Goal: Task Accomplishment & Management: Use online tool/utility

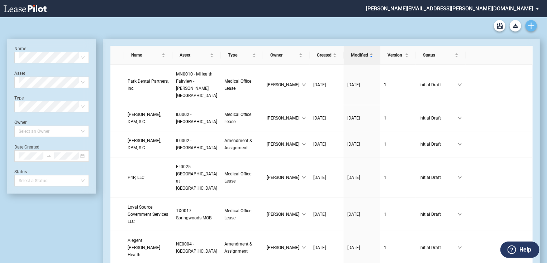
click at [530, 26] on use "Create new document" at bounding box center [531, 26] width 6 height 6
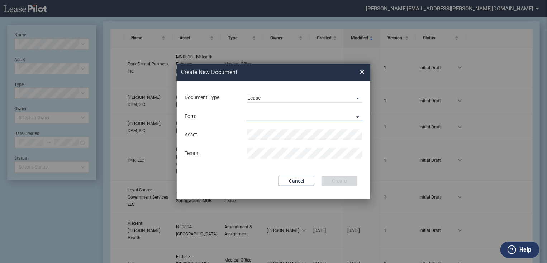
click at [351, 114] on md-select "Medical Office Lease Scottsdale Lease Louisville Lease [GEOGRAPHIC_DATA] [GEOGR…" at bounding box center [305, 116] width 116 height 11
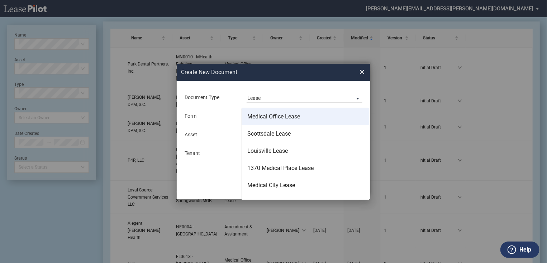
click at [284, 118] on div "Medical Office Lease" at bounding box center [273, 117] width 53 height 8
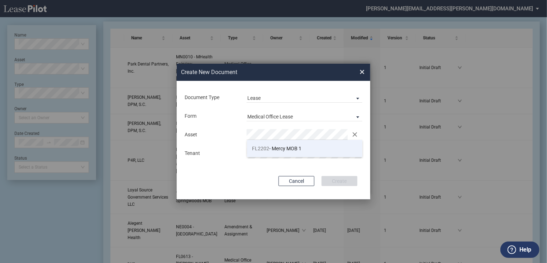
click at [270, 146] on span "FL2202 - Mercy MOB 1" at bounding box center [276, 149] width 49 height 6
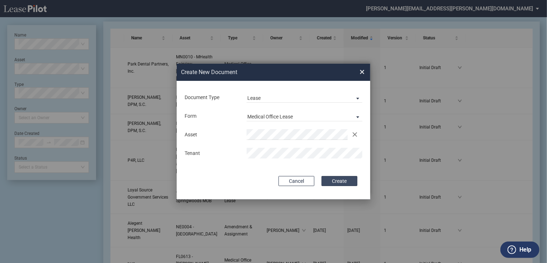
click at [345, 181] on button "Create" at bounding box center [339, 181] width 36 height 10
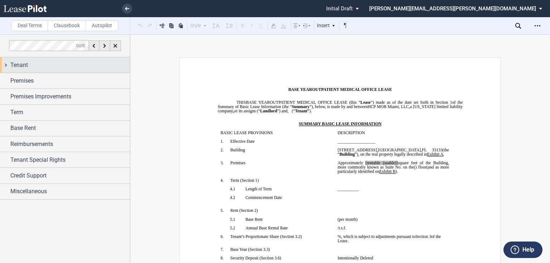
drag, startPoint x: 7, startPoint y: 65, endPoint x: 46, endPoint y: 72, distance: 39.9
click at [7, 65] on div "Tenant" at bounding box center [65, 64] width 130 height 15
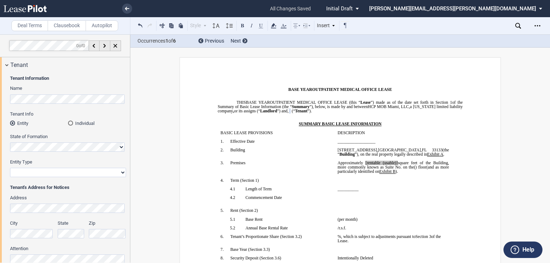
click at [115, 173] on select "Corporation Limited Liability Company General Partnership Limited Partnership O…" at bounding box center [68, 172] width 116 height 9
select select "limited liability company"
click at [10, 168] on select "Corporation Limited Liability Company General Partnership Limited Partnership O…" at bounding box center [68, 172] width 116 height 9
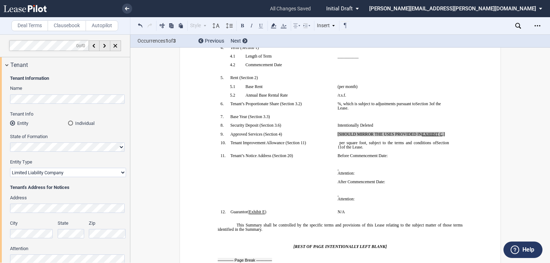
scroll to position [172, 0]
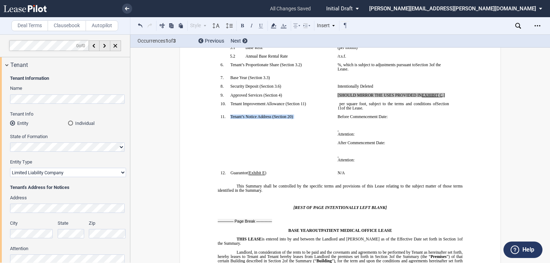
drag, startPoint x: 230, startPoint y: 156, endPoint x: 285, endPoint y: 158, distance: 54.9
click at [285, 158] on td "!!SET_LEVEL_0!! !!SBL_LEVEL_1!! 11. Tenant’s Notice Address ( ﻿ Section 20 ﻿ ) ﻿" at bounding box center [276, 143] width 117 height 56
click at [275, 24] on icon at bounding box center [273, 26] width 9 height 9
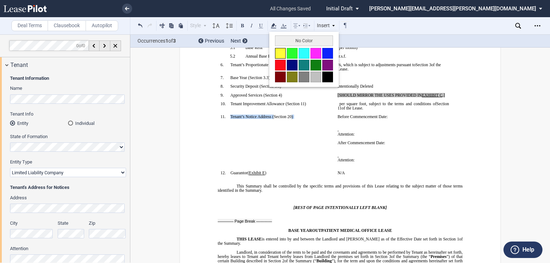
click at [282, 52] on button at bounding box center [280, 53] width 11 height 11
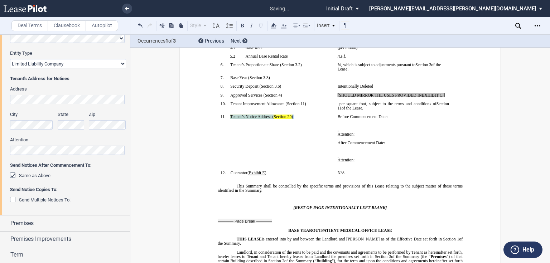
scroll to position [0, 0]
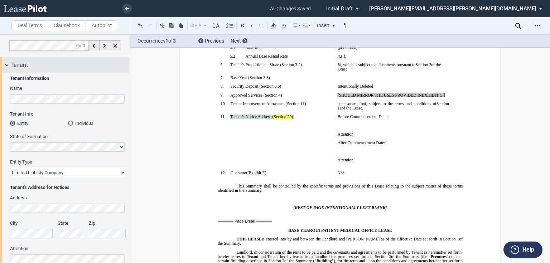
click at [5, 63] on div "Tenant" at bounding box center [65, 64] width 130 height 15
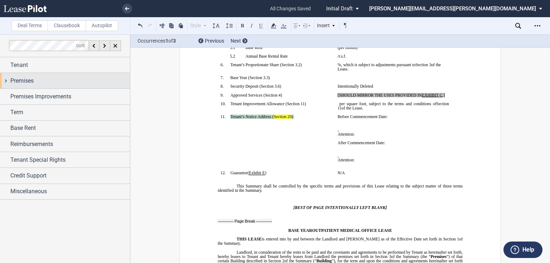
click at [5, 81] on div "Premises" at bounding box center [65, 80] width 130 height 15
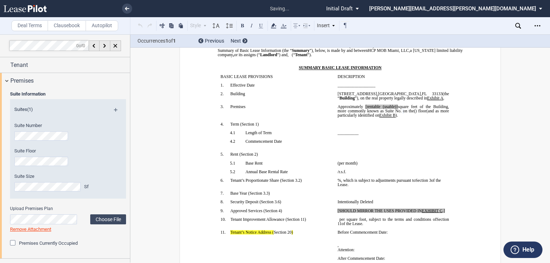
scroll to position [55, 0]
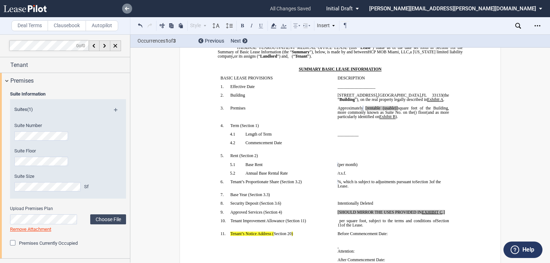
click at [125, 9] on use at bounding box center [127, 9] width 4 height 4
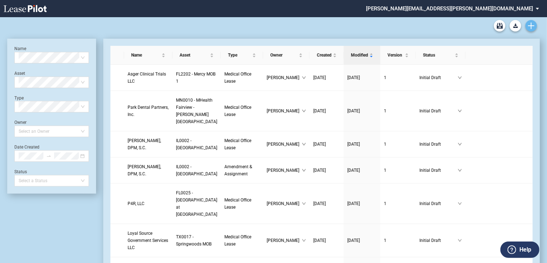
click at [532, 23] on icon "Create new document" at bounding box center [531, 26] width 6 height 6
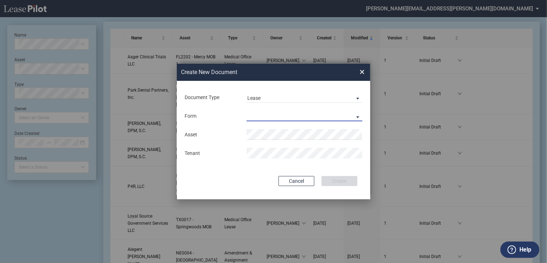
click at [352, 119] on md-select "Medical Office Lease Scottsdale Lease Louisville Lease [GEOGRAPHIC_DATA] [GEOGR…" at bounding box center [305, 116] width 116 height 11
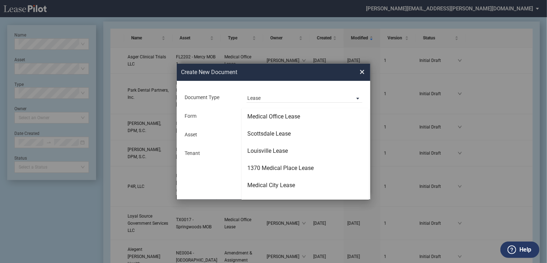
click at [364, 73] on md-backdrop at bounding box center [273, 140] width 547 height 281
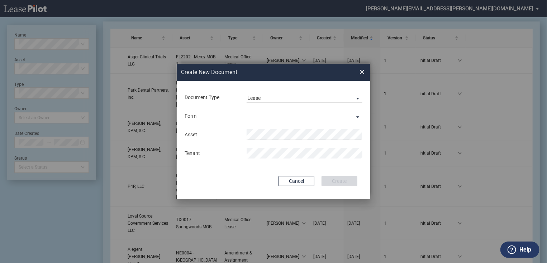
click at [362, 73] on span "×" at bounding box center [361, 71] width 5 height 11
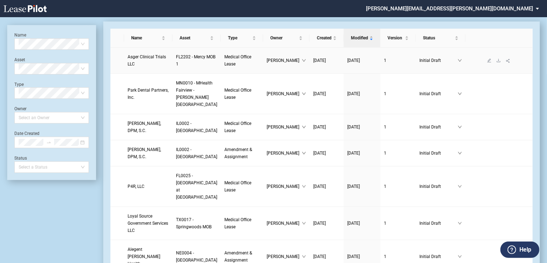
click at [139, 59] on span "Asger Clinical Trials LLC" at bounding box center [147, 60] width 38 height 12
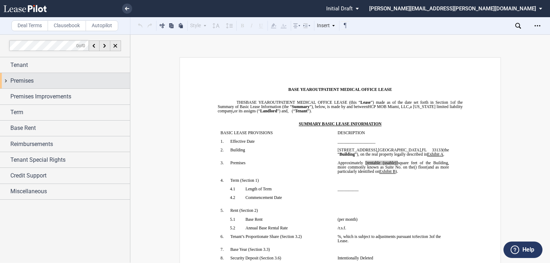
click at [5, 80] on div "Premises" at bounding box center [65, 80] width 130 height 15
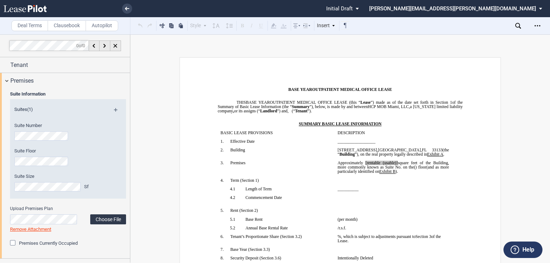
click at [113, 220] on label "Choose File" at bounding box center [108, 220] width 36 height 10
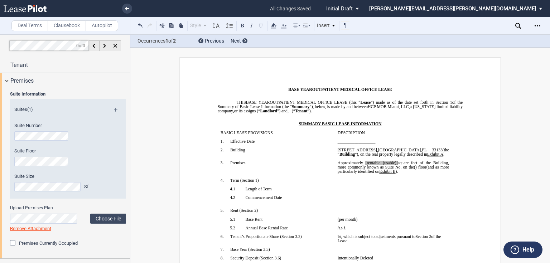
click at [366, 165] on span at bounding box center [364, 163] width 3 height 4
click at [5, 80] on div "Premises" at bounding box center [65, 80] width 130 height 15
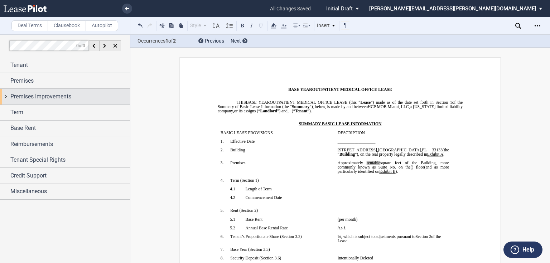
click at [3, 96] on div "Premises Improvements" at bounding box center [65, 96] width 130 height 15
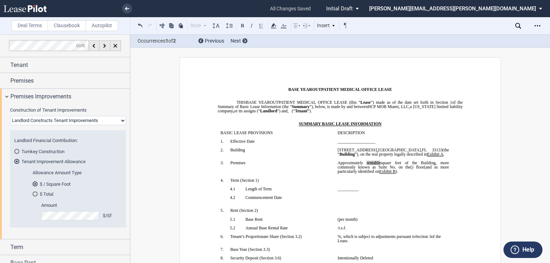
drag, startPoint x: 34, startPoint y: 195, endPoint x: 51, endPoint y: 209, distance: 21.9
click at [34, 195] on div "$ Total" at bounding box center [35, 194] width 5 height 5
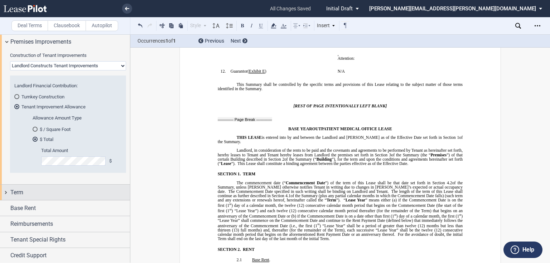
scroll to position [57, 0]
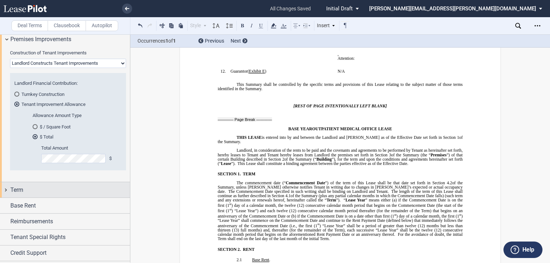
click at [4, 191] on div "Term" at bounding box center [65, 189] width 130 height 15
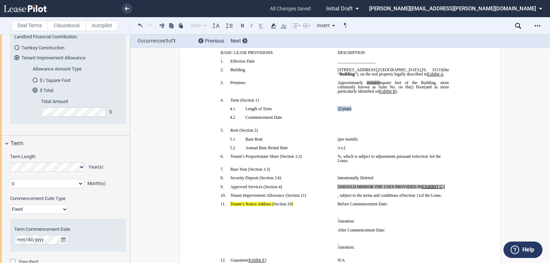
scroll to position [115, 0]
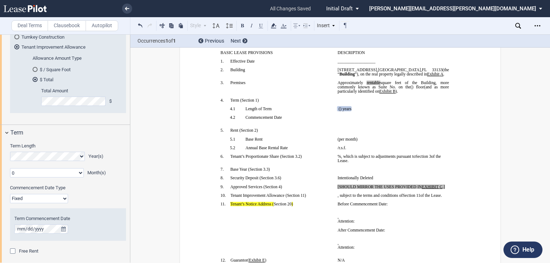
click at [62, 199] on select "Fixed Floating" at bounding box center [39, 198] width 58 height 9
select select "floating"
click at [10, 194] on select "Fixed Floating" at bounding box center [39, 198] width 58 height 9
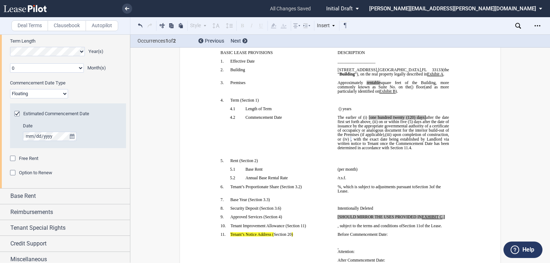
scroll to position [224, 0]
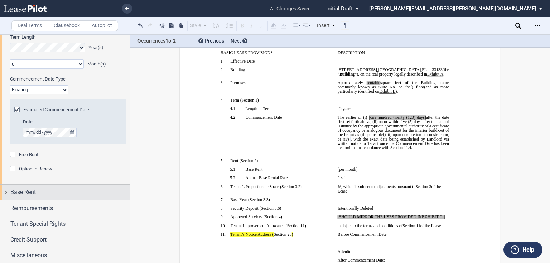
click at [4, 192] on div "Base Rent" at bounding box center [65, 192] width 130 height 15
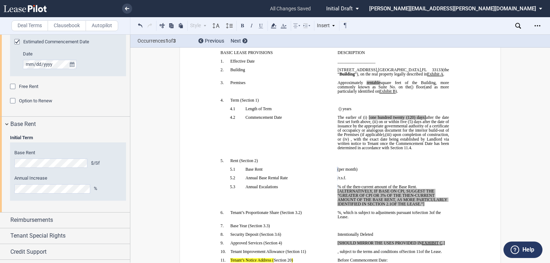
scroll to position [304, 0]
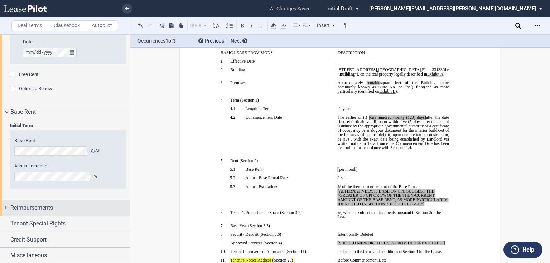
click at [4, 208] on div "Reimbursements" at bounding box center [65, 208] width 130 height 15
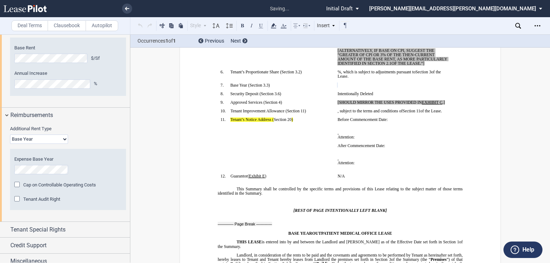
scroll to position [403, 0]
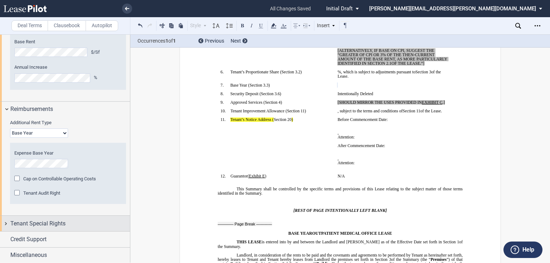
click at [6, 221] on div "Tenant Special Rights" at bounding box center [65, 223] width 130 height 15
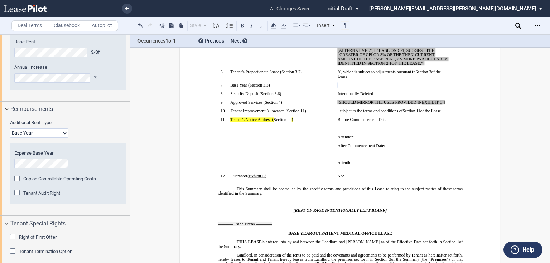
scroll to position [438, 0]
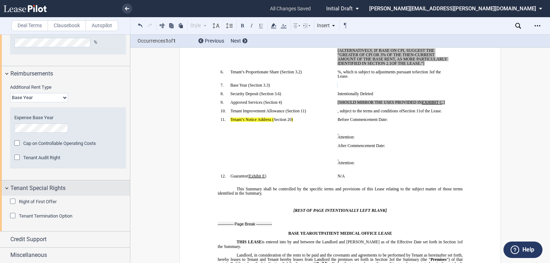
click at [7, 186] on div "Tenant Special Rights" at bounding box center [65, 188] width 130 height 15
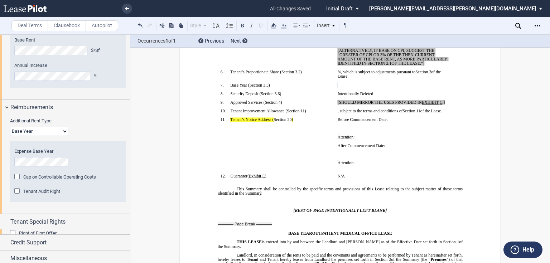
scroll to position [403, 0]
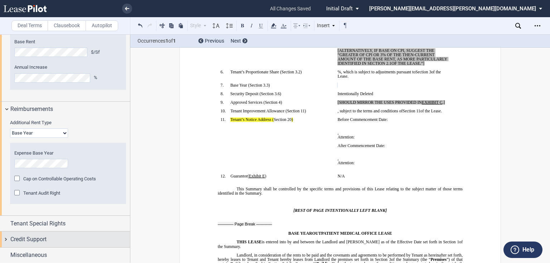
click at [5, 238] on div "Credit Support" at bounding box center [65, 239] width 130 height 15
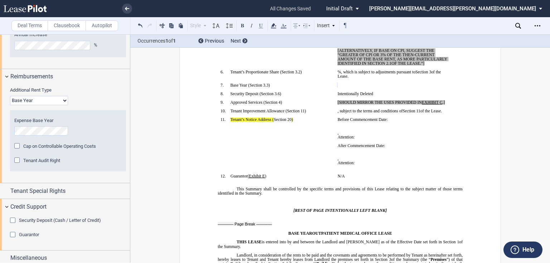
scroll to position [438, 0]
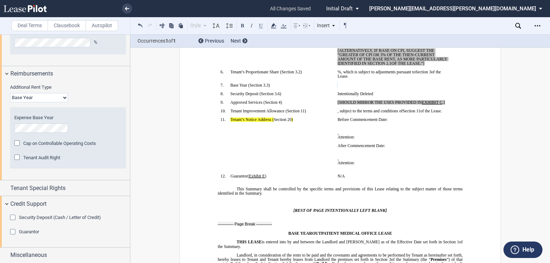
click at [12, 218] on div "Security Deposit (Cash / Letter of Credit)" at bounding box center [13, 218] width 7 height 7
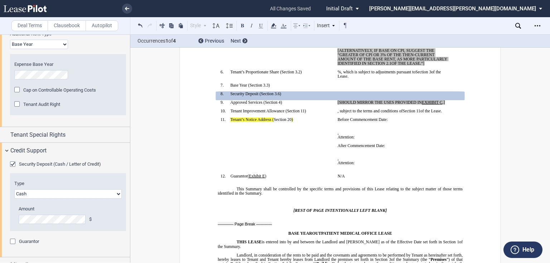
scroll to position [501, 0]
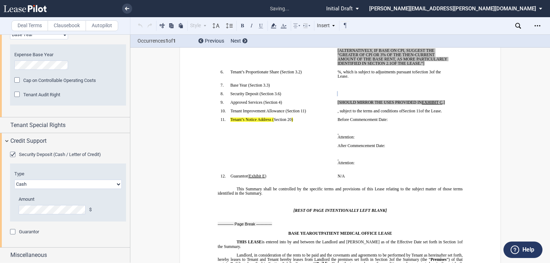
click at [14, 230] on div "Guarantor" at bounding box center [13, 232] width 7 height 7
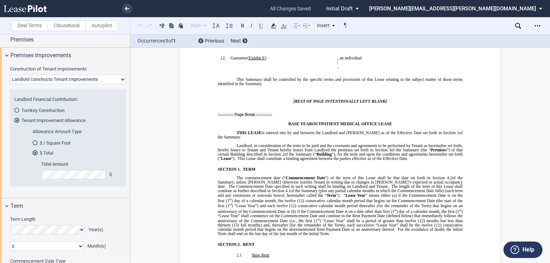
scroll to position [0, 0]
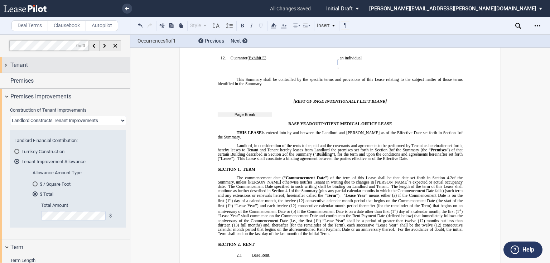
click at [4, 65] on div "Tenant" at bounding box center [65, 64] width 130 height 15
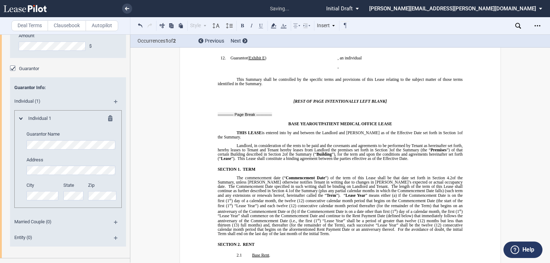
scroll to position [917, 0]
click at [103, 194] on editor-control "Zip" at bounding box center [102, 191] width 29 height 18
drag, startPoint x: 296, startPoint y: 54, endPoint x: 226, endPoint y: 53, distance: 69.2
click at [230, 4] on p "11. Tenant’s Notice Address ( ﻿ Section 20 ﻿ )" at bounding box center [281, 1] width 102 height 4
click at [276, 26] on icon at bounding box center [273, 26] width 9 height 9
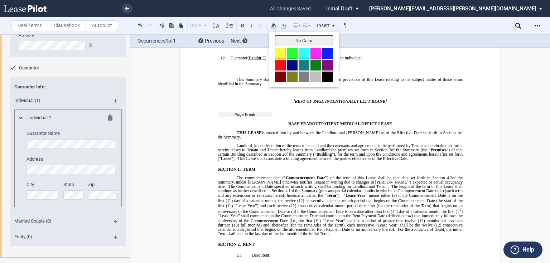
click at [292, 37] on button "No Color" at bounding box center [304, 40] width 58 height 11
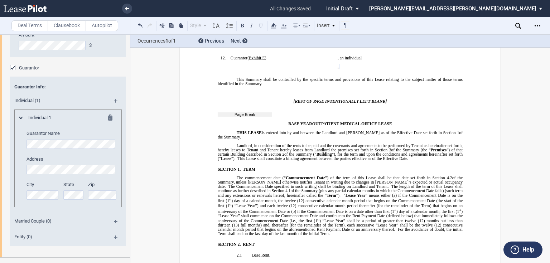
drag, startPoint x: 336, startPoint y: 53, endPoint x: 385, endPoint y: 53, distance: 49.5
click at [385, 4] on span "Before Commencement Date:" at bounding box center [363, 1] width 50 height 4
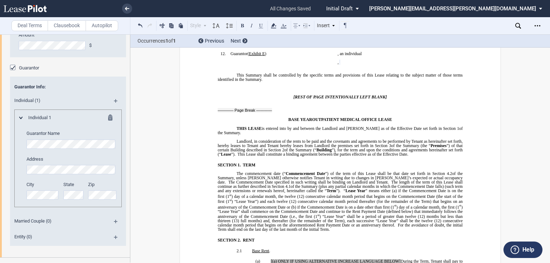
drag, startPoint x: 388, startPoint y: 80, endPoint x: 335, endPoint y: 78, distance: 53.8
click at [335, 51] on td "﻿ ﻿ ﻿ ﻿ ﻿ ﻿ , ﻿ ﻿ ﻿ ﻿ Attention: ﻿ ﻿ ﻿ After Commencement Date: ﻿ ﻿ ﻿ ﻿ ﻿ , ﻿ ﻿…" at bounding box center [393, 25] width 117 height 52
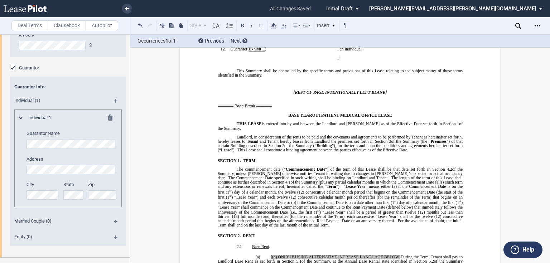
click at [338, 4] on p "﻿" at bounding box center [393, 1] width 111 height 4
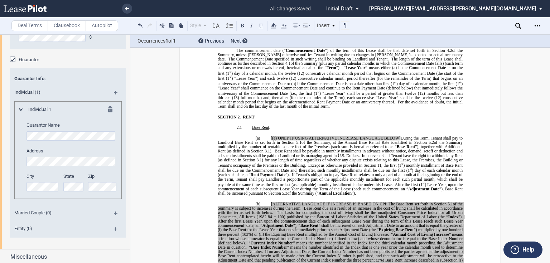
scroll to position [927, 0]
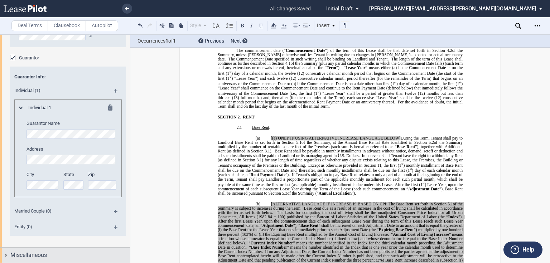
click at [4, 254] on div "Miscellaneous" at bounding box center [65, 255] width 130 height 15
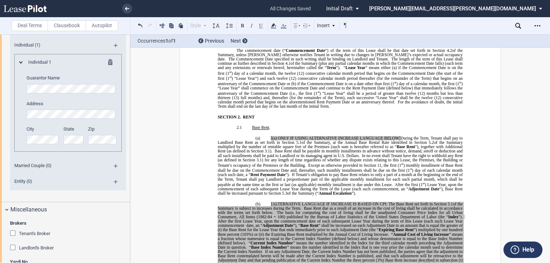
scroll to position [1002, 0]
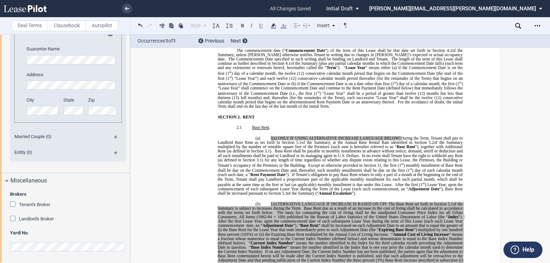
click at [13, 218] on div "Landlord's Broker" at bounding box center [13, 219] width 7 height 7
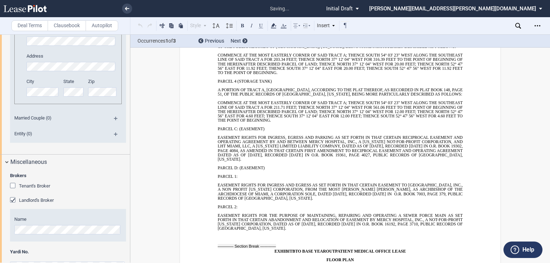
scroll to position [1031, 0]
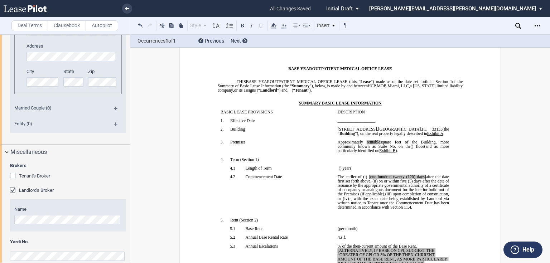
scroll to position [29, 0]
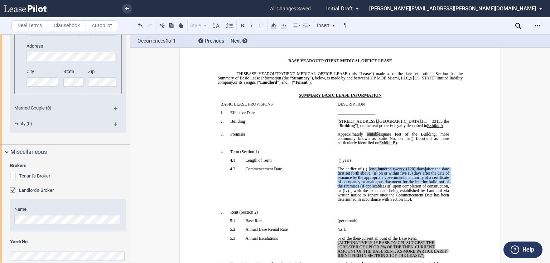
drag, startPoint x: 368, startPoint y: 187, endPoint x: 401, endPoint y: 206, distance: 37.9
click at [401, 189] on span "The earlier of (i) [one hundred twenty (120) days] after the date first set for…" at bounding box center [394, 178] width 113 height 22
click at [399, 189] on span "(5) days after the date of issuance by the appropriate governmental authority o…" at bounding box center [394, 179] width 113 height 17
drag, startPoint x: 367, startPoint y: 187, endPoint x: 357, endPoint y: 213, distance: 27.7
click at [357, 202] on span "The earlier of (i) [one hundred twenty (120) days] after the date first set for…" at bounding box center [394, 184] width 113 height 35
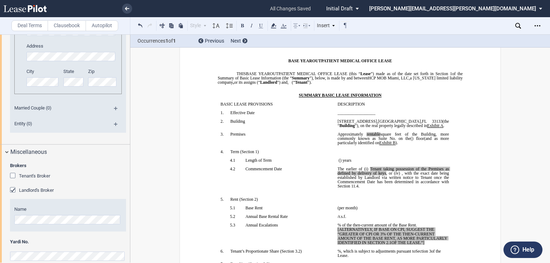
click at [394, 176] on span ", or (iv)" at bounding box center [393, 173] width 14 height 4
click at [387, 176] on span ", or (ii)" at bounding box center [393, 173] width 13 height 4
drag, startPoint x: 443, startPoint y: 188, endPoint x: 350, endPoint y: 192, distance: 93.3
click at [350, 176] on span "Tenant taking possession of the Premises as defined by delivery of keys" at bounding box center [394, 171] width 113 height 9
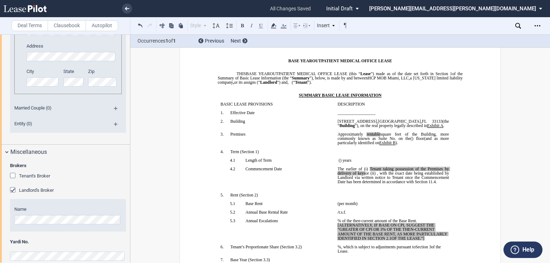
click at [72, 28] on label "Clausebook" at bounding box center [67, 25] width 38 height 11
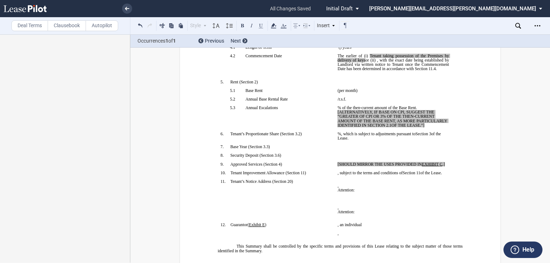
scroll to position [143, 0]
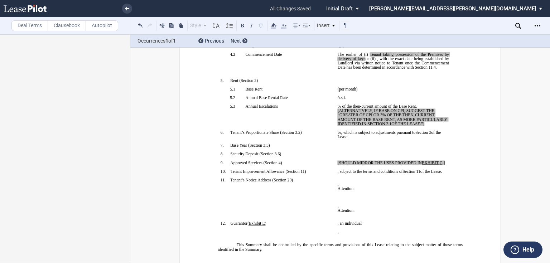
drag, startPoint x: 426, startPoint y: 161, endPoint x: 336, endPoint y: 144, distance: 91.5
click at [338, 126] on p "﻿ ﻿ % of the then-current amount of the Base Rent. [ALTERNATIVELY, IF BASE ON C…" at bounding box center [393, 115] width 111 height 22
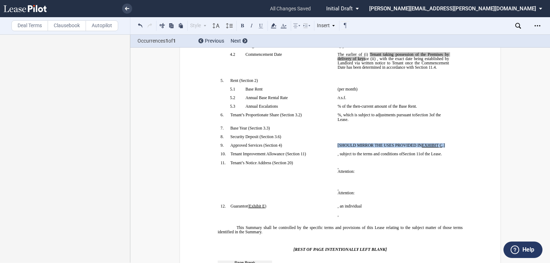
drag, startPoint x: 337, startPoint y: 184, endPoint x: 448, endPoint y: 183, distance: 111.5
click at [448, 152] on td "[SHOULD MIRROR THE USES PROVIDED IN EXHIBIT ﻿ C ﻿ .] ﻿" at bounding box center [393, 147] width 117 height 9
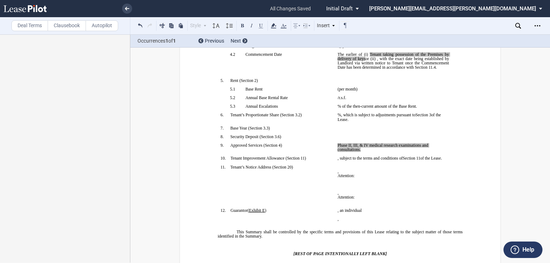
click at [433, 152] on p "Phase II, III, & IV medical research examinations and consultations. ﻿ ﻿ ﻿" at bounding box center [393, 147] width 111 height 9
click at [297, 27] on icon at bounding box center [297, 26] width 9 height 9
click at [311, 77] on div "Justify" at bounding box center [321, 75] width 33 height 6
drag, startPoint x: 364, startPoint y: 192, endPoint x: 330, endPoint y: 183, distance: 34.8
click at [332, 156] on tr "!!SET_LEVEL_0!! !!SBL_LEVEL_1!! 9. Approved Services ( ﻿ Section 4 ﻿ ) ﻿ Phase …" at bounding box center [335, 149] width 234 height 13
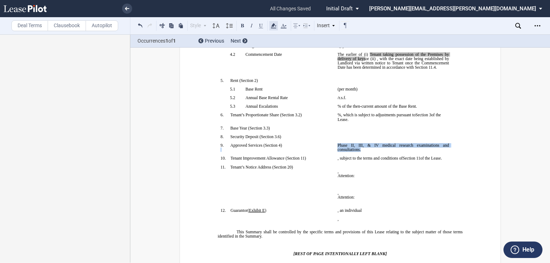
click at [276, 24] on icon at bounding box center [273, 26] width 9 height 9
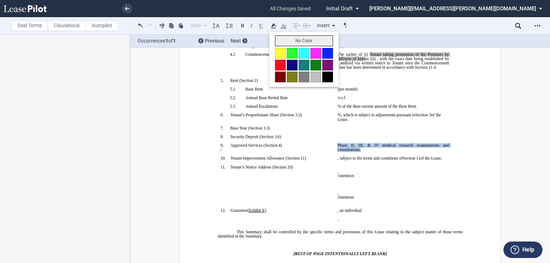
click at [282, 43] on button "No Color" at bounding box center [304, 40] width 58 height 11
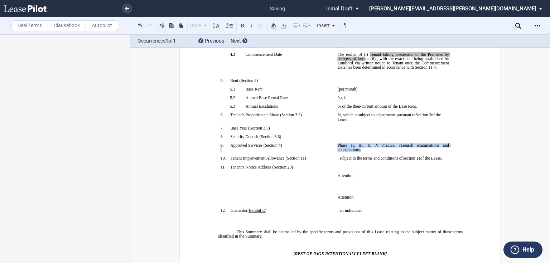
click at [398, 156] on p "﻿" at bounding box center [393, 154] width 111 height 4
click at [365, 152] on p "Phase II, III, & IV medical research examinations and consultations. ﻿ ﻿ ﻿" at bounding box center [393, 147] width 111 height 9
drag, startPoint x: 361, startPoint y: 189, endPoint x: 334, endPoint y: 186, distance: 27.0
click at [335, 156] on td "Phase II, III, & IV medical research examinations and consultations. ﻿ ﻿ ﻿ ﻿" at bounding box center [393, 149] width 117 height 13
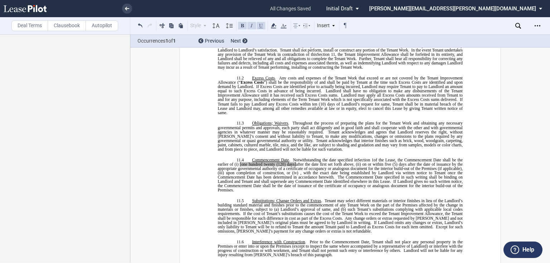
scroll to position [3842, 0]
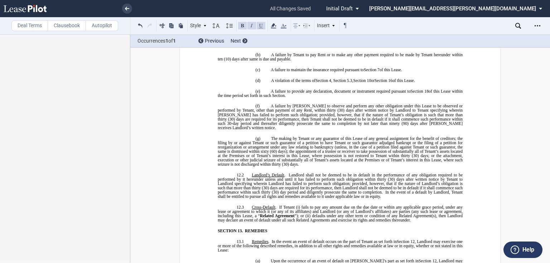
drag, startPoint x: 248, startPoint y: 64, endPoint x: 250, endPoint y: 54, distance: 9.6
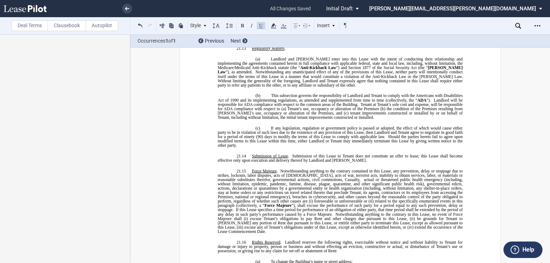
scroll to position [5591, 0]
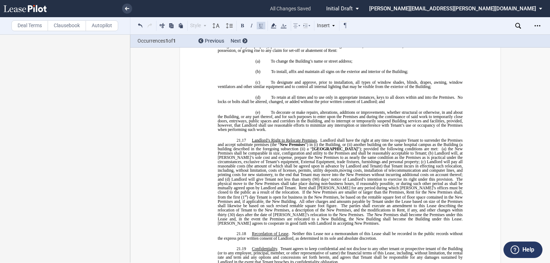
drag, startPoint x: 263, startPoint y: 116, endPoint x: 324, endPoint y: 98, distance: 63.6
drag, startPoint x: 263, startPoint y: 116, endPoint x: 216, endPoint y: 87, distance: 54.6
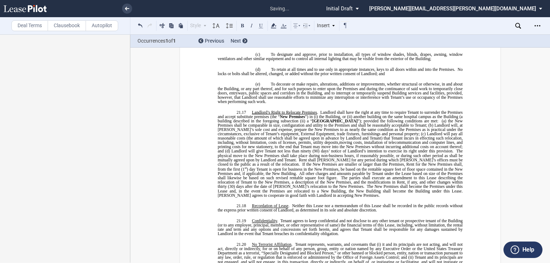
drag, startPoint x: 242, startPoint y: 85, endPoint x: 260, endPoint y: 86, distance: 18.0
drag, startPoint x: 269, startPoint y: 83, endPoint x: 243, endPoint y: 84, distance: 26.5
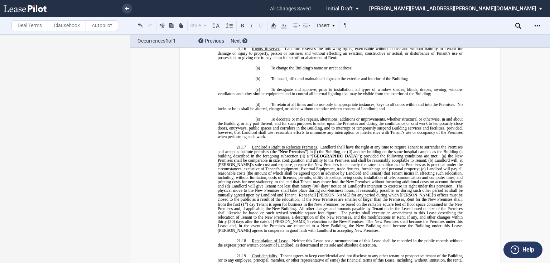
scroll to position [5476, 0]
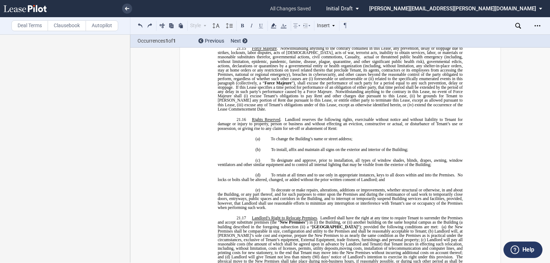
drag, startPoint x: 216, startPoint y: 194, endPoint x: 223, endPoint y: 195, distance: 6.6
drag, startPoint x: 215, startPoint y: 194, endPoint x: 226, endPoint y: 194, distance: 10.8
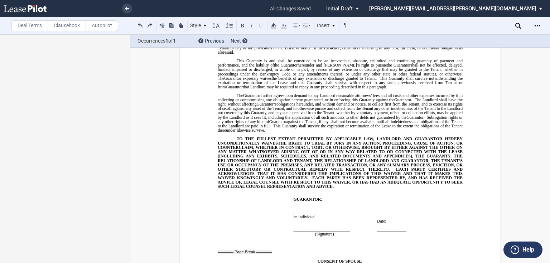
scroll to position [7913, 0]
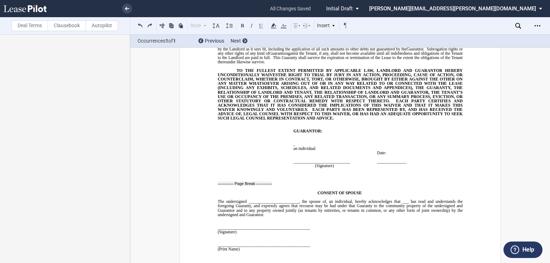
drag, startPoint x: 283, startPoint y: 115, endPoint x: 332, endPoint y: 115, distance: 49.1
drag, startPoint x: 305, startPoint y: 158, endPoint x: 459, endPoint y: 159, distance: 154.5
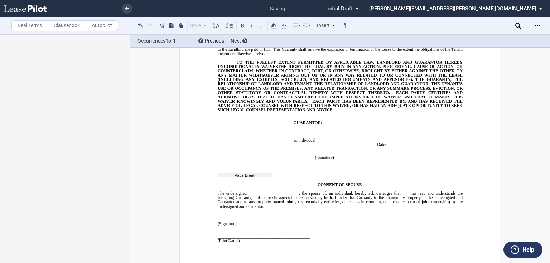
drag, startPoint x: 275, startPoint y: 181, endPoint x: 213, endPoint y: 173, distance: 63.2
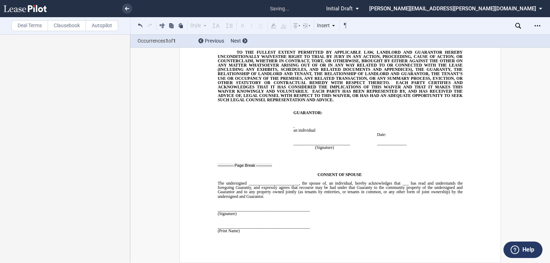
scroll to position [8028, 0]
drag, startPoint x: 315, startPoint y: 136, endPoint x: 217, endPoint y: 107, distance: 102.3
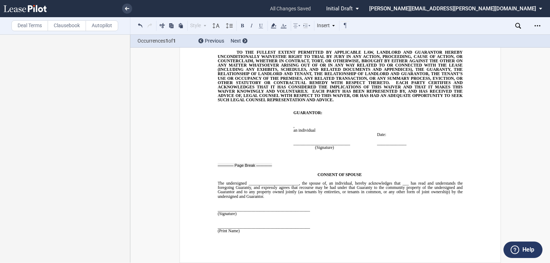
drag, startPoint x: 280, startPoint y: 177, endPoint x: 214, endPoint y: 152, distance: 70.4
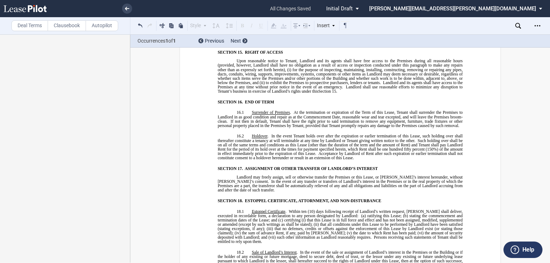
scroll to position [4224, 0]
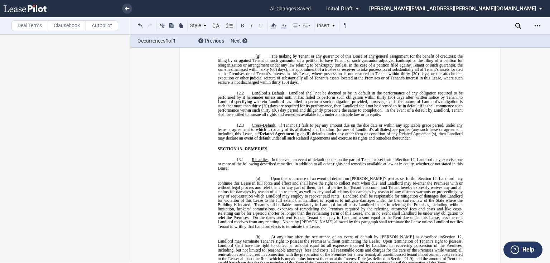
scroll to position [3737, 0]
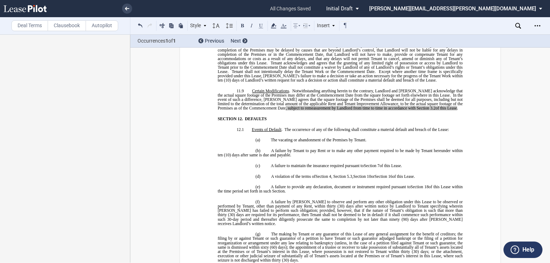
drag, startPoint x: 267, startPoint y: 192, endPoint x: 313, endPoint y: 194, distance: 45.5
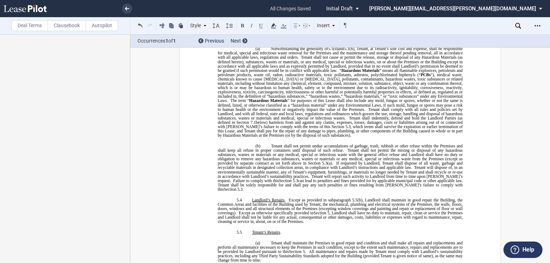
scroll to position [2332, 0]
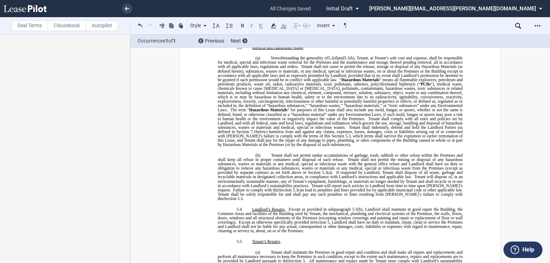
drag, startPoint x: 377, startPoint y: 138, endPoint x: 386, endPoint y: 141, distance: 9.3
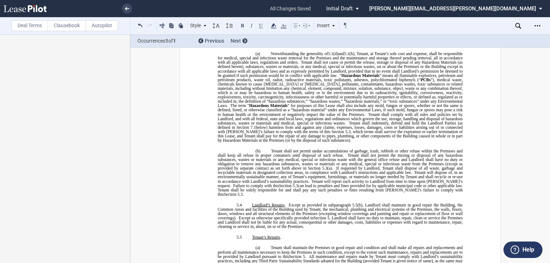
drag, startPoint x: 377, startPoint y: 138, endPoint x: 416, endPoint y: 137, distance: 38.4
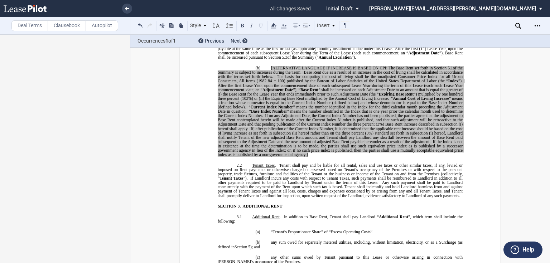
scroll to position [529, 0]
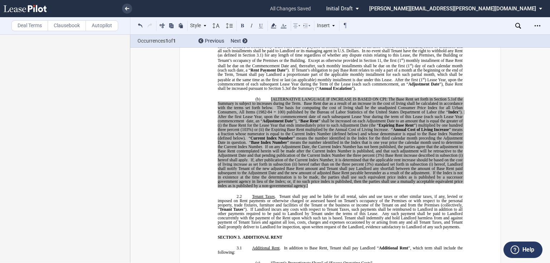
drag, startPoint x: 268, startPoint y: 109, endPoint x: 399, endPoint y: 110, distance: 131.2
click at [399, 91] on p "(a) [(a) ONLY IF USING ALTERNATIVE INCREASE LANGUAGE BELOW] During the Term, Te…" at bounding box center [340, 61] width 245 height 59
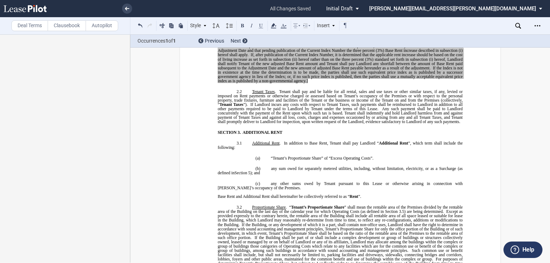
scroll to position [643, 0]
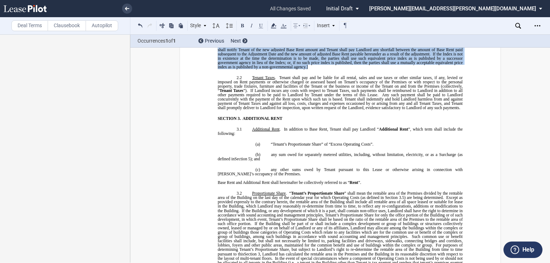
drag, startPoint x: 307, startPoint y: 169, endPoint x: 267, endPoint y: 70, distance: 107.7
click at [267, 69] on p "(b) [ALTERNATIVE LANGUAGE IF INCREASE IS BASED ON CPI: The Base Rent set forth …" at bounding box center [340, 23] width 245 height 91
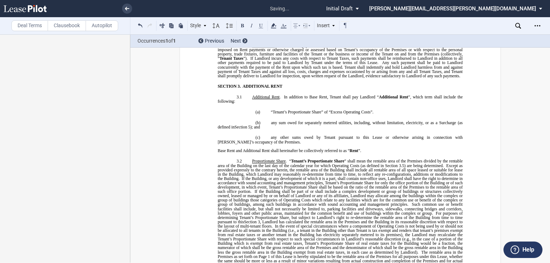
scroll to position [529, 0]
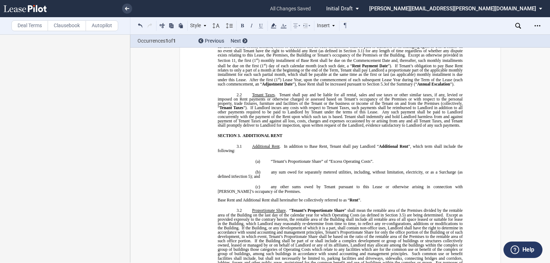
click at [279, 25] on p "2.1 Base Rent ." at bounding box center [340, 23] width 245 height 4
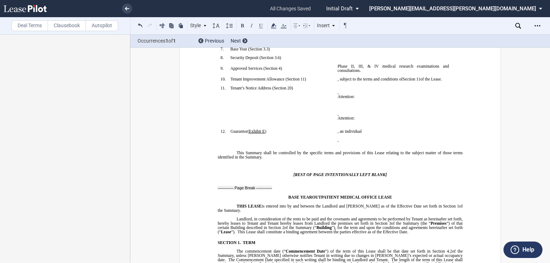
scroll to position [213, 0]
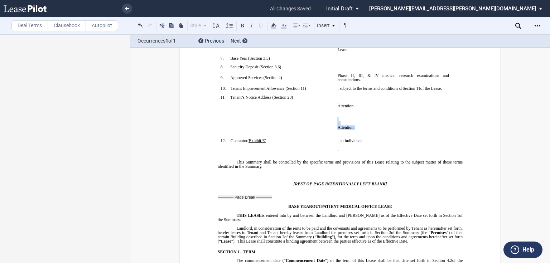
click at [357, 134] on div "﻿ ﻿ ﻿ ﻿ , ﻿ ﻿ ﻿ ﻿ Attention: ﻿ ﻿ ﻿" at bounding box center [393, 125] width 111 height 17
click at [258, 139] on td "!!SET_LEVEL_0!! !!SBL_LEVEL_1!! 11. Tenant’s Notice Address ( ﻿ Section 20 ﻿ ) ﻿" at bounding box center [276, 116] width 117 height 43
click at [248, 139] on td "!!SET_LEVEL_0!! !!SBL_LEVEL_1!! 11. Tenant’s Notice Address ( ﻿ Section 20 ﻿ ) ﻿" at bounding box center [276, 116] width 117 height 43
click at [408, 125] on p "﻿ ﻿ ﻿ ﻿ ﻿ ﻿" at bounding box center [393, 123] width 111 height 4
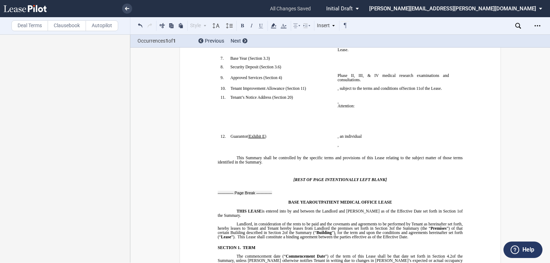
click at [338, 121] on p "﻿ ﻿" at bounding box center [393, 119] width 111 height 4
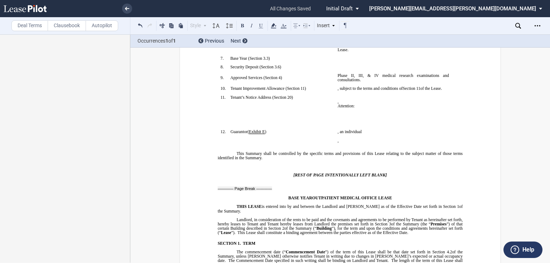
click at [347, 117] on p "﻿" at bounding box center [393, 115] width 111 height 4
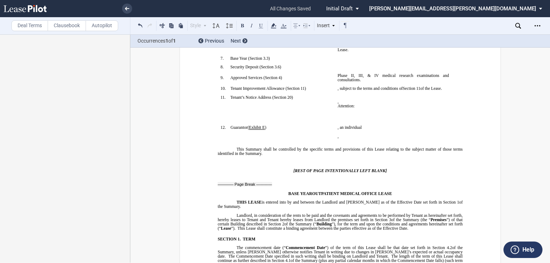
drag, startPoint x: 340, startPoint y: 164, endPoint x: 353, endPoint y: 164, distance: 12.9
click at [340, 117] on p "﻿ ﻿" at bounding box center [393, 115] width 111 height 4
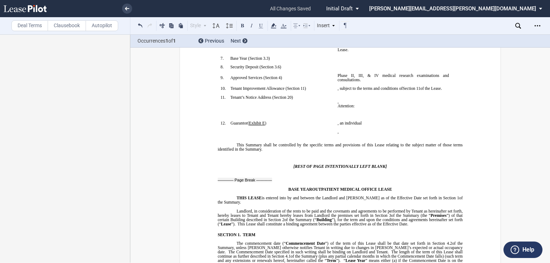
drag, startPoint x: 339, startPoint y: 162, endPoint x: 371, endPoint y: 174, distance: 34.3
click at [340, 121] on td "﻿ ﻿ ﻿ ﻿ ﻿ ﻿ , ﻿ ﻿ ﻿ ﻿ Attention: ﻿ ﻿ ﻿ ﻿ ﻿ ﻿ ﻿ ﻿ ﻿ ﻿ ﻿ ﻿ , ﻿ ﻿ ﻿ ﻿ Attention: ﻿…" at bounding box center [393, 108] width 117 height 26
click at [345, 117] on p "﻿" at bounding box center [393, 115] width 111 height 4
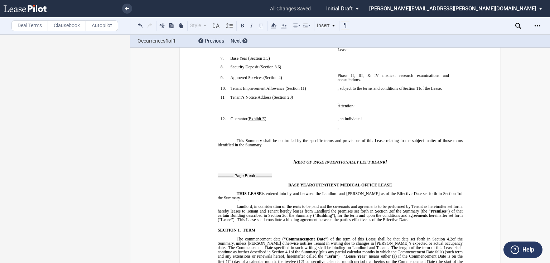
drag, startPoint x: 395, startPoint y: 169, endPoint x: 415, endPoint y: 168, distance: 19.7
click at [395, 121] on p "﻿ ﻿ , an individual" at bounding box center [393, 119] width 111 height 4
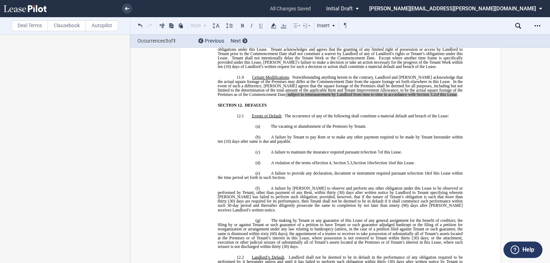
scroll to position [3612, 0]
drag, startPoint x: 322, startPoint y: 145, endPoint x: 407, endPoint y: 211, distance: 107.4
click at [276, 26] on icon at bounding box center [273, 26] width 9 height 9
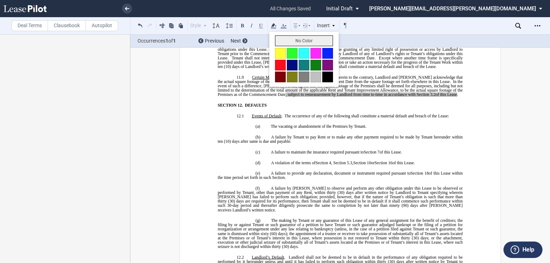
click at [283, 39] on button "No Color" at bounding box center [304, 40] width 58 height 11
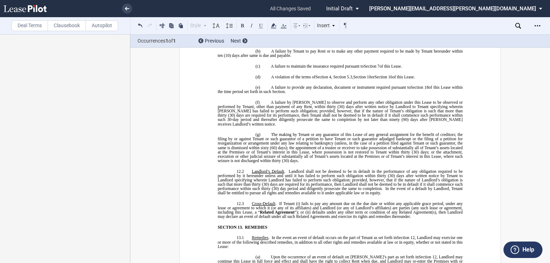
scroll to position [3813, 0]
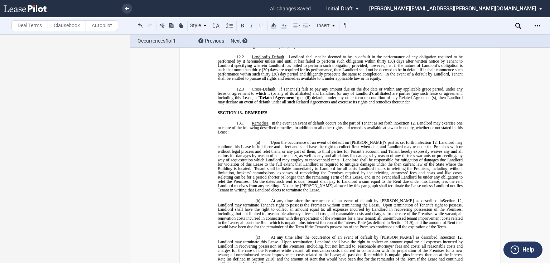
drag, startPoint x: 251, startPoint y: 147, endPoint x: 237, endPoint y: 182, distance: 37.3
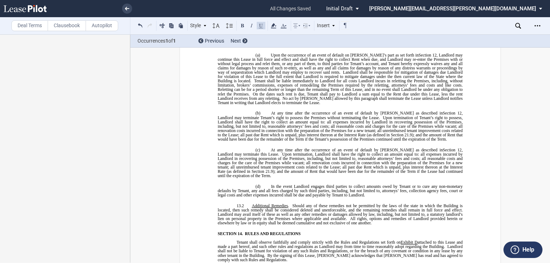
scroll to position [4071, 0]
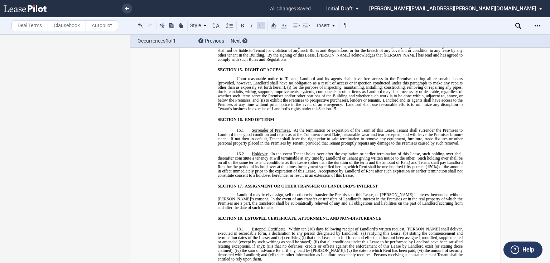
drag, startPoint x: 440, startPoint y: 80, endPoint x: 375, endPoint y: 64, distance: 66.8
click at [276, 28] on icon at bounding box center [273, 26] width 9 height 9
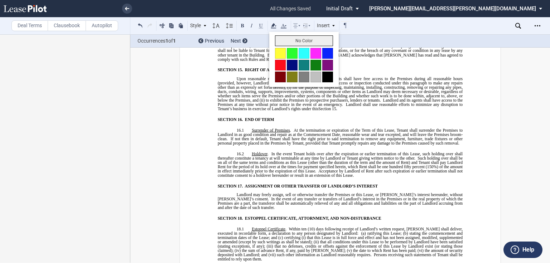
click at [288, 42] on button "No Color" at bounding box center [304, 40] width 58 height 11
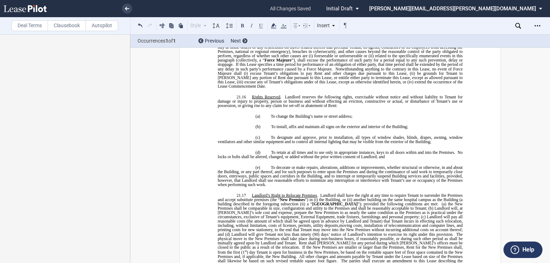
scroll to position [5304, 0]
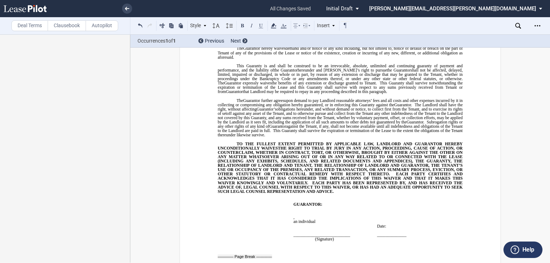
scroll to position [7683, 0]
drag, startPoint x: 409, startPoint y: 180, endPoint x: 264, endPoint y: 154, distance: 147.5
click at [275, 27] on icon at bounding box center [273, 26] width 9 height 9
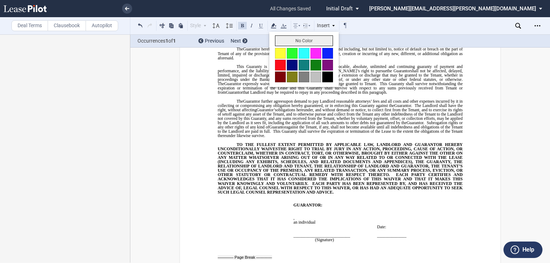
click at [282, 39] on button "No Color" at bounding box center [304, 40] width 58 height 11
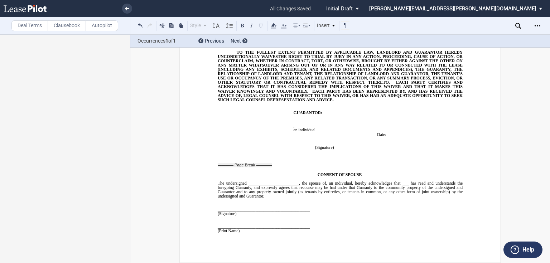
scroll to position [8791, 0]
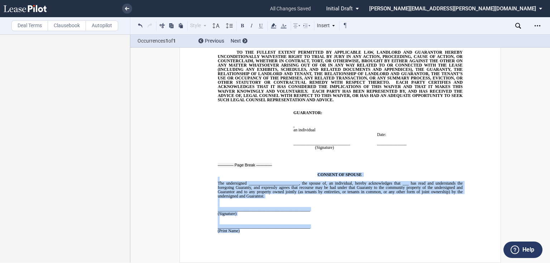
drag, startPoint x: 315, startPoint y: 165, endPoint x: 318, endPoint y: 232, distance: 67.4
click at [318, 232] on div "CONSENT OF SPOUSE The undersigned ________________________, the spouse of ﻿ ﻿ ,…" at bounding box center [340, 203] width 245 height 70
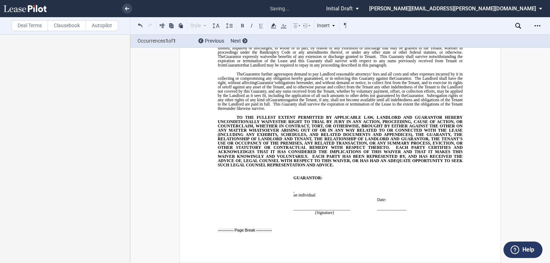
scroll to position [8715, 0]
click at [277, 230] on div "﻿ ﻿" at bounding box center [340, 228] width 245 height 19
click at [323, 194] on p "an individual" at bounding box center [333, 196] width 78 height 4
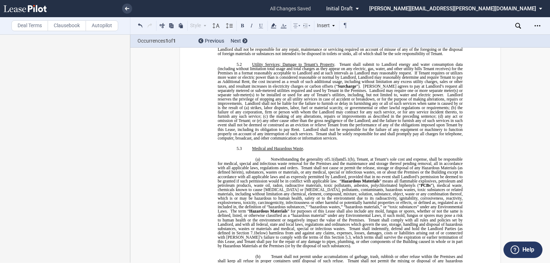
scroll to position [2236, 0]
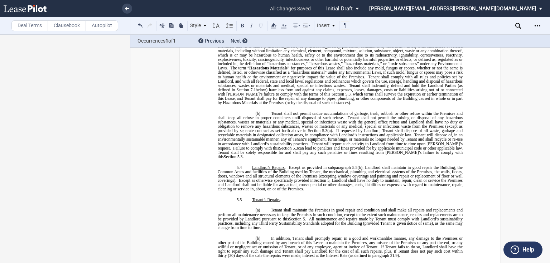
drag, startPoint x: 383, startPoint y: 162, endPoint x: 233, endPoint y: 80, distance: 171.9
click at [275, 25] on icon at bounding box center [273, 26] width 9 height 9
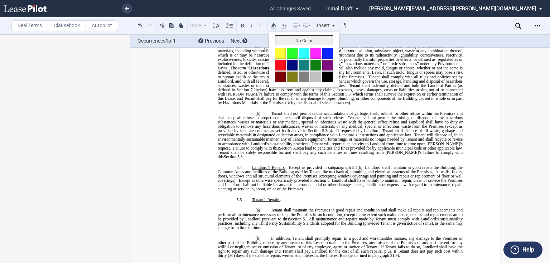
click at [292, 43] on button "No Color" at bounding box center [304, 40] width 58 height 11
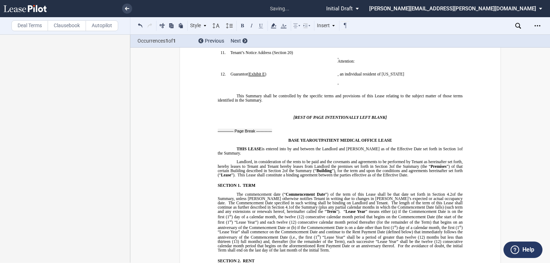
scroll to position [86, 0]
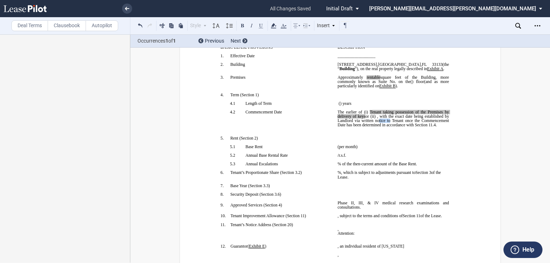
click at [427, 127] on span ", with the exact date being established by Landlord via written notice to Tenan…" at bounding box center [394, 120] width 113 height 13
drag, startPoint x: 413, startPoint y: 136, endPoint x: 332, endPoint y: 132, distance: 81.1
click at [332, 132] on tr "!!SET_LEVEL_1!! !!SBL_LEVEL_2!! 4.2 Commencement Date ﻿ ﻿ ﻿ The earlier of (i) …" at bounding box center [335, 123] width 234 height 26
click at [104, 28] on label "Autopilot" at bounding box center [102, 25] width 33 height 11
click at [397, 127] on span ", with the exact date being established by Landlord via written notice to Tenan…" at bounding box center [394, 120] width 113 height 13
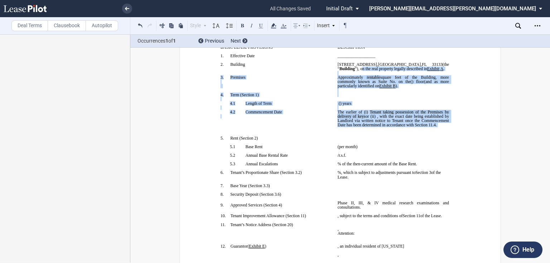
drag, startPoint x: 373, startPoint y: 158, endPoint x: 338, endPoint y: 82, distance: 83.7
click at [275, 27] on icon at bounding box center [273, 26] width 9 height 9
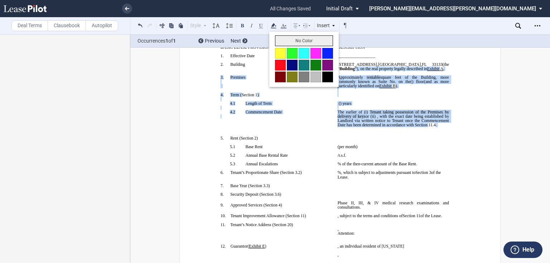
click at [288, 42] on button "No Color" at bounding box center [304, 40] width 58 height 11
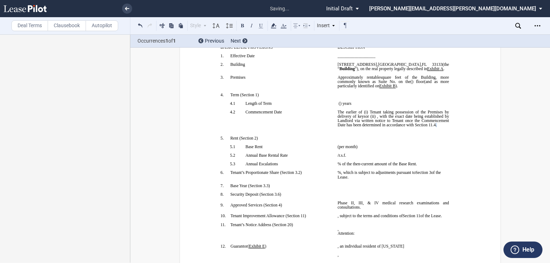
click at [432, 140] on p "﻿" at bounding box center [393, 138] width 111 height 4
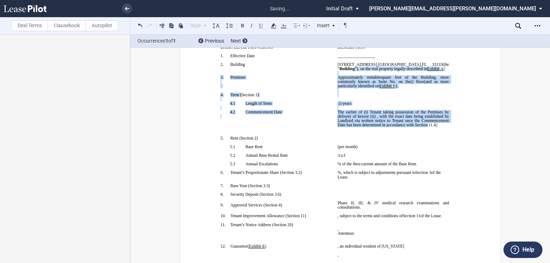
click at [423, 136] on p "﻿" at bounding box center [393, 134] width 111 height 4
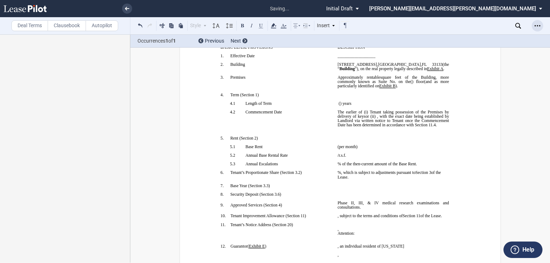
click at [539, 25] on icon "Open Lease options menu" at bounding box center [538, 26] width 6 height 6
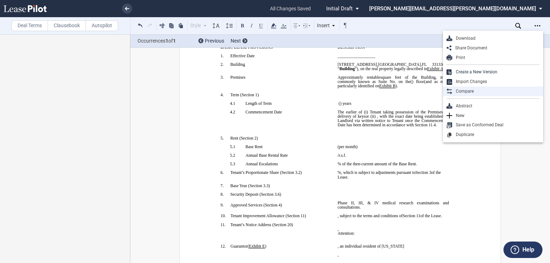
click at [483, 91] on div "Compare" at bounding box center [496, 92] width 87 height 6
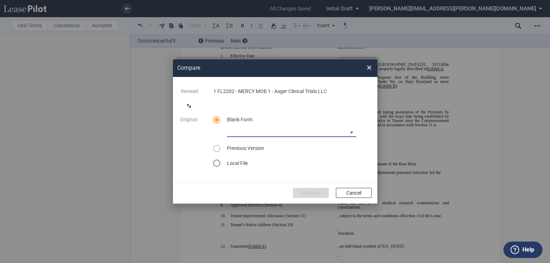
click at [351, 132] on md-select "Medical Office Lease Blank Form Medical Office Lease Blank Form - Base Year Med…" at bounding box center [291, 132] width 129 height 11
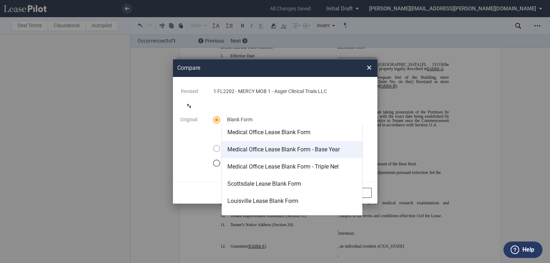
click at [304, 150] on div "Medical Office Lease Blank Form - Base Year" at bounding box center [284, 150] width 113 height 8
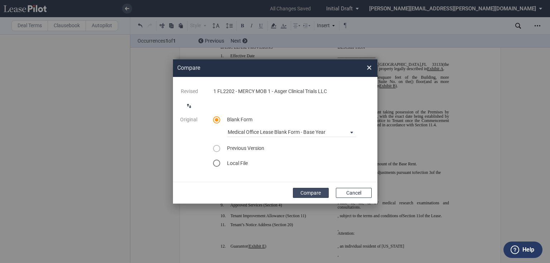
click at [317, 194] on button "Compare" at bounding box center [311, 193] width 36 height 10
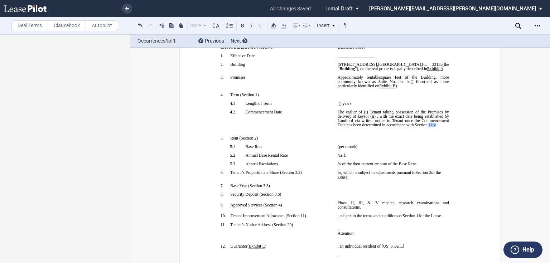
drag, startPoint x: 415, startPoint y: 146, endPoint x: 354, endPoint y: 152, distance: 60.9
click at [354, 127] on span ", with the exact date being established by Landlord via written notice to Tenan…" at bounding box center [394, 120] width 113 height 13
drag, startPoint x: 357, startPoint y: 151, endPoint x: 416, endPoint y: 145, distance: 59.1
click at [416, 127] on span ", with the exact date being established by Landlord via written notice to Tenan…" at bounding box center [394, 120] width 113 height 13
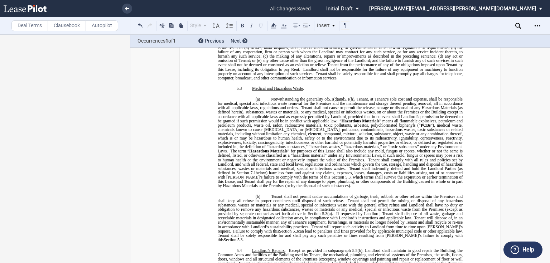
scroll to position [2150, 0]
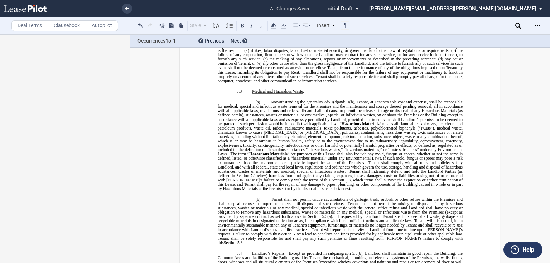
drag, startPoint x: 252, startPoint y: 171, endPoint x: 330, endPoint y: 207, distance: 86.6
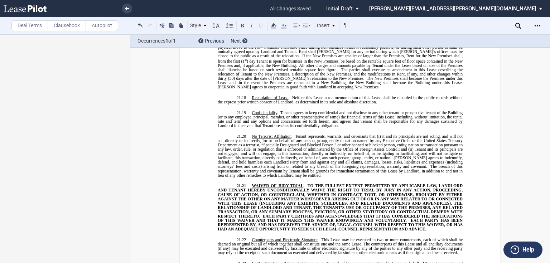
scroll to position [5332, 0]
